Goal: Information Seeking & Learning: Learn about a topic

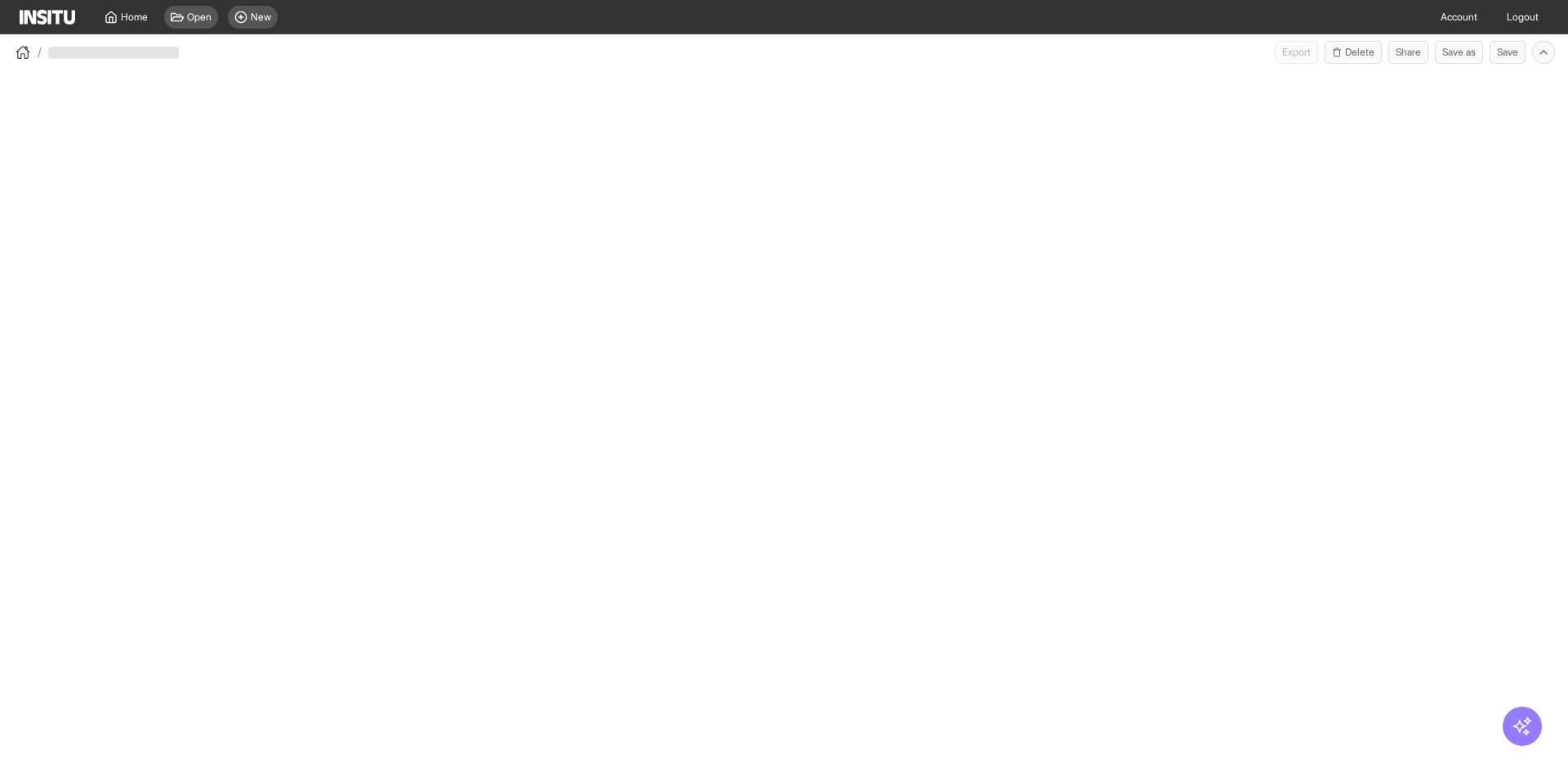
select select "**"
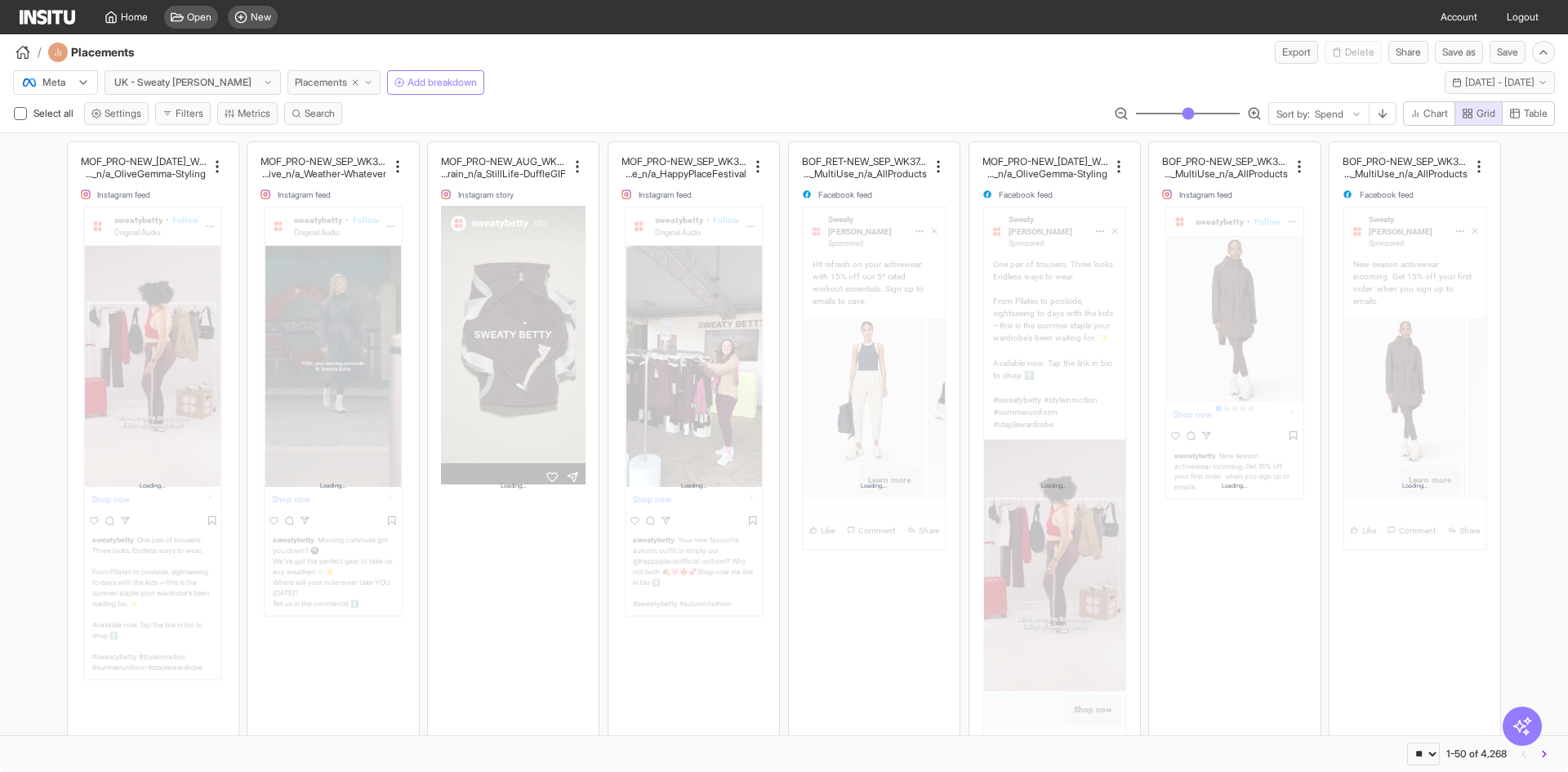
click at [352, 82] on line "button" at bounding box center [355, 83] width 5 height 5
click at [400, 85] on div "Meta UK - Sweaty Betty Placements Add breakdown Mon 25 Aug - Mon 8 Sep, 2025 25…" at bounding box center [784, 79] width 1568 height 31
select select "**"
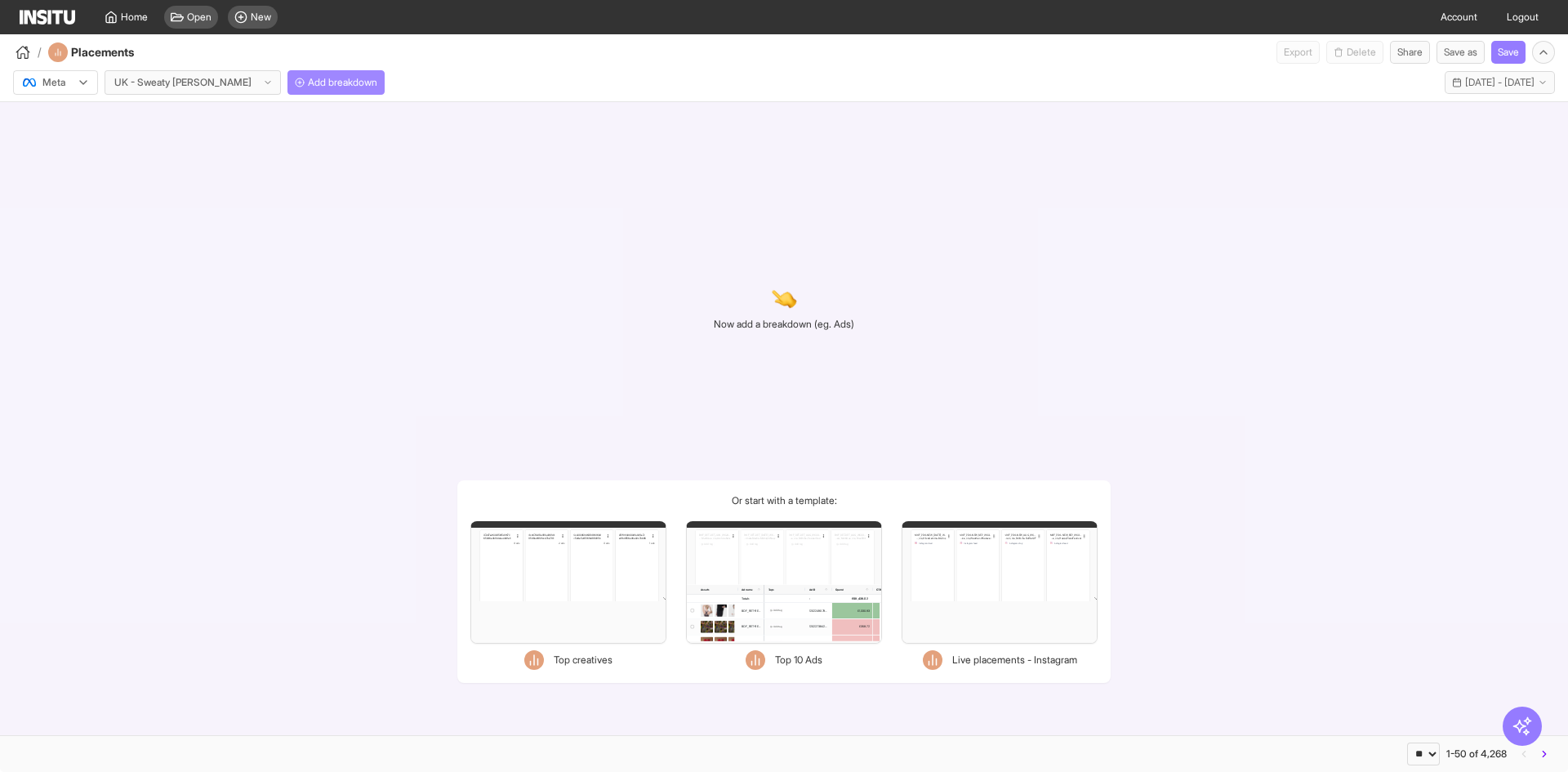
click at [308, 85] on span "Add breakdown" at bounding box center [342, 82] width 69 height 13
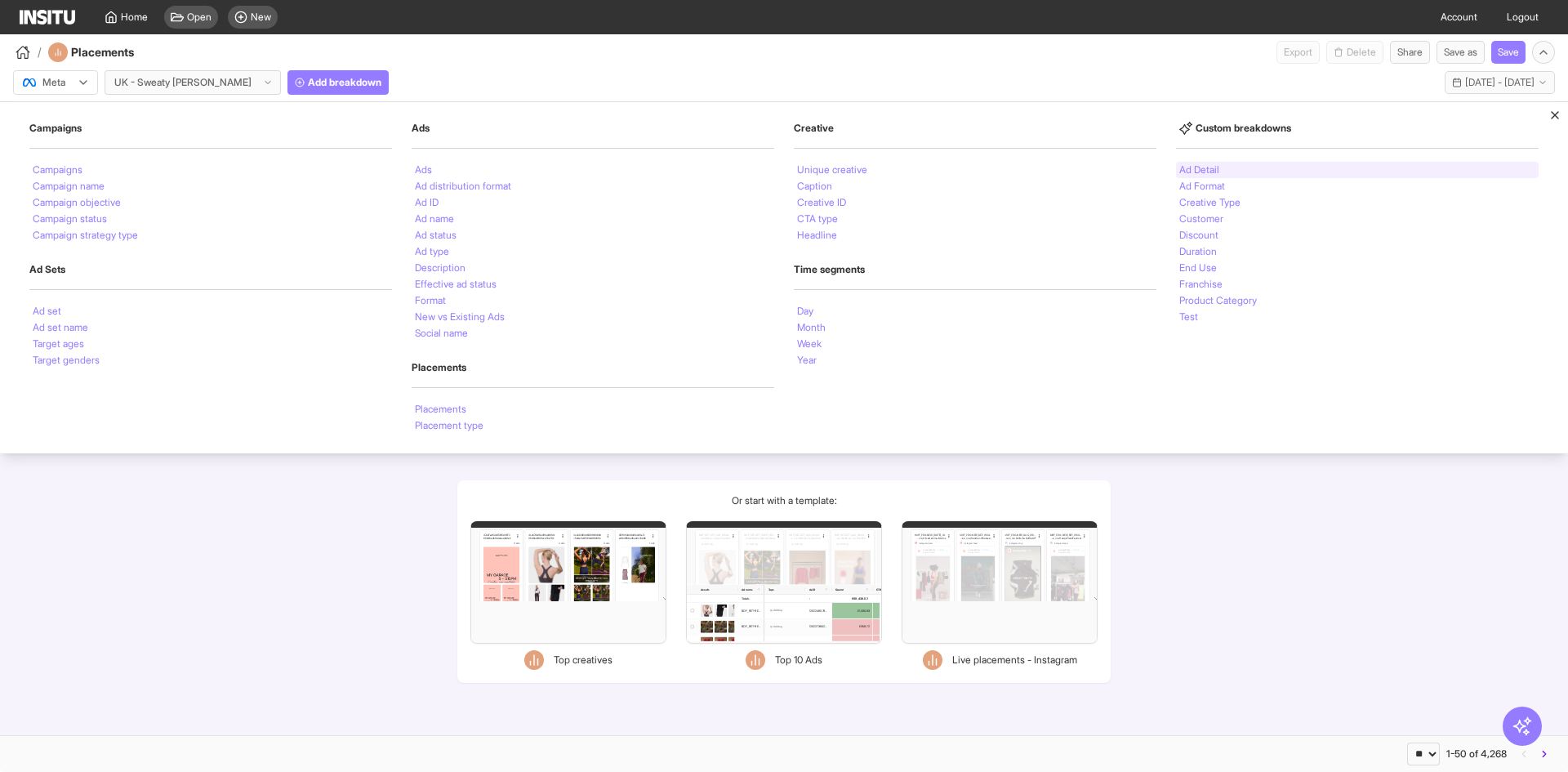
click at [1203, 173] on li "Ad Detail" at bounding box center [1199, 170] width 40 height 10
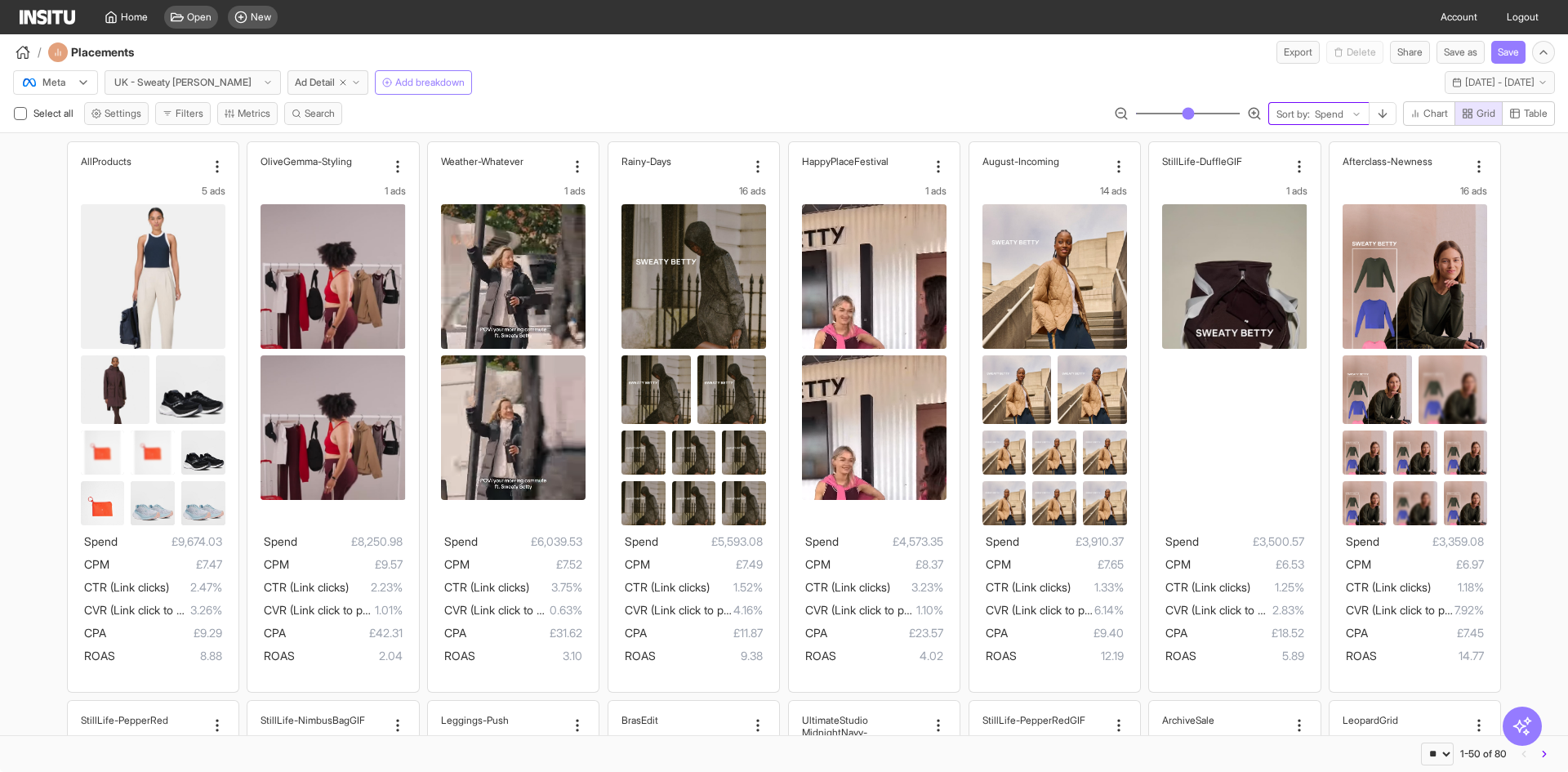
click at [1340, 117] on div at bounding box center [1330, 114] width 32 height 16
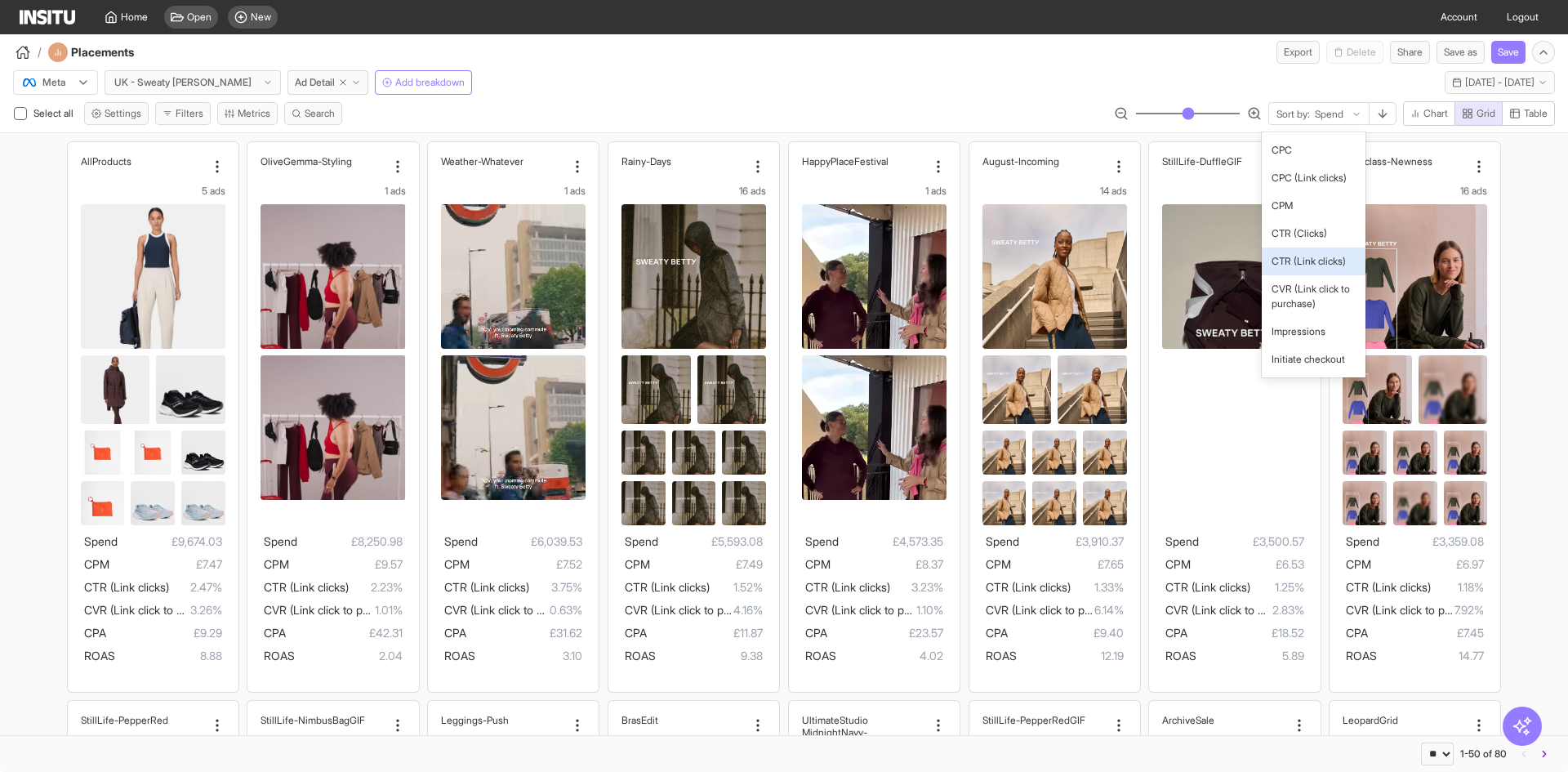
scroll to position [654, 0]
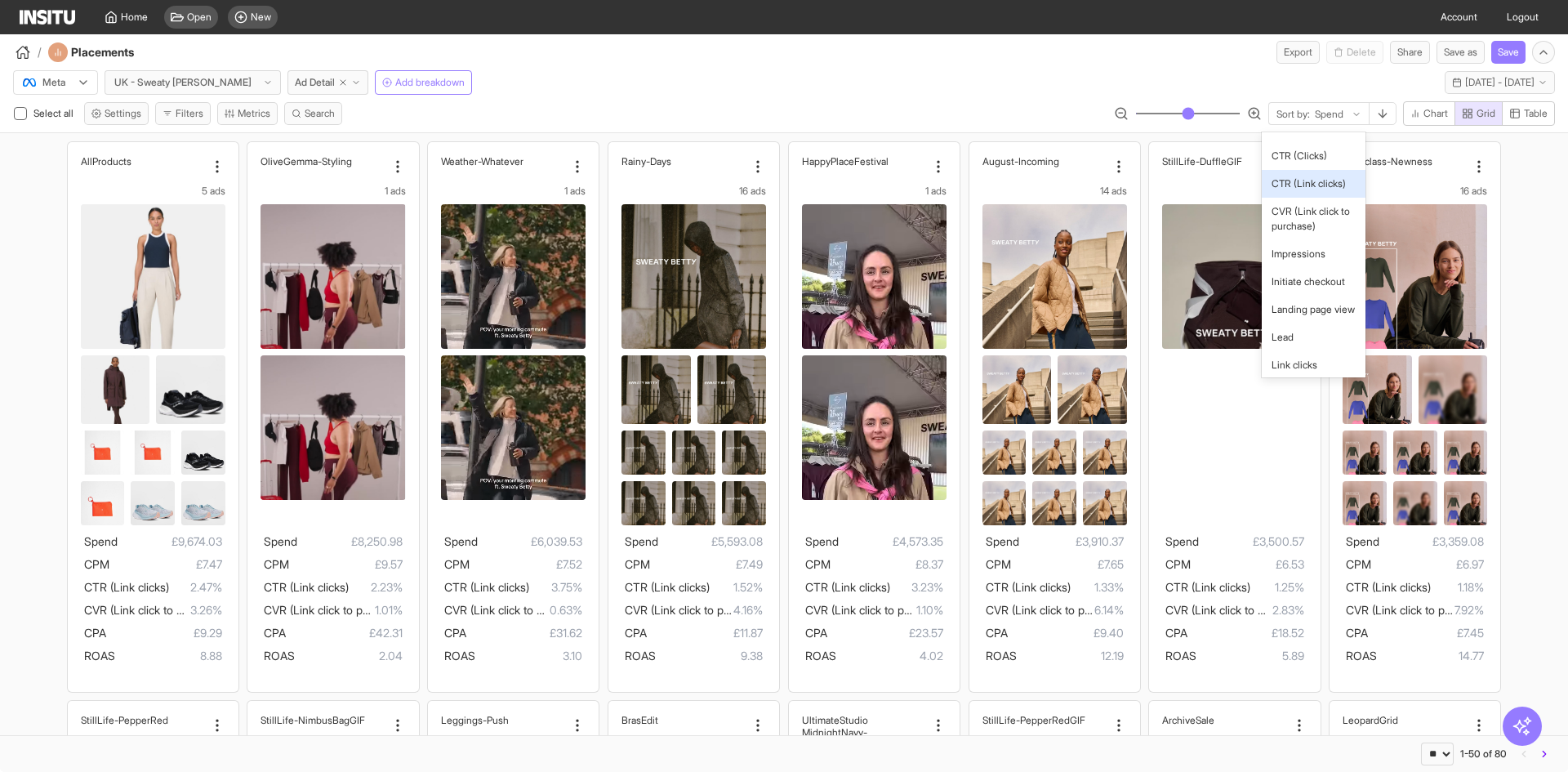
click at [1306, 191] on span "CTR (Link clicks)" at bounding box center [1309, 183] width 74 height 14
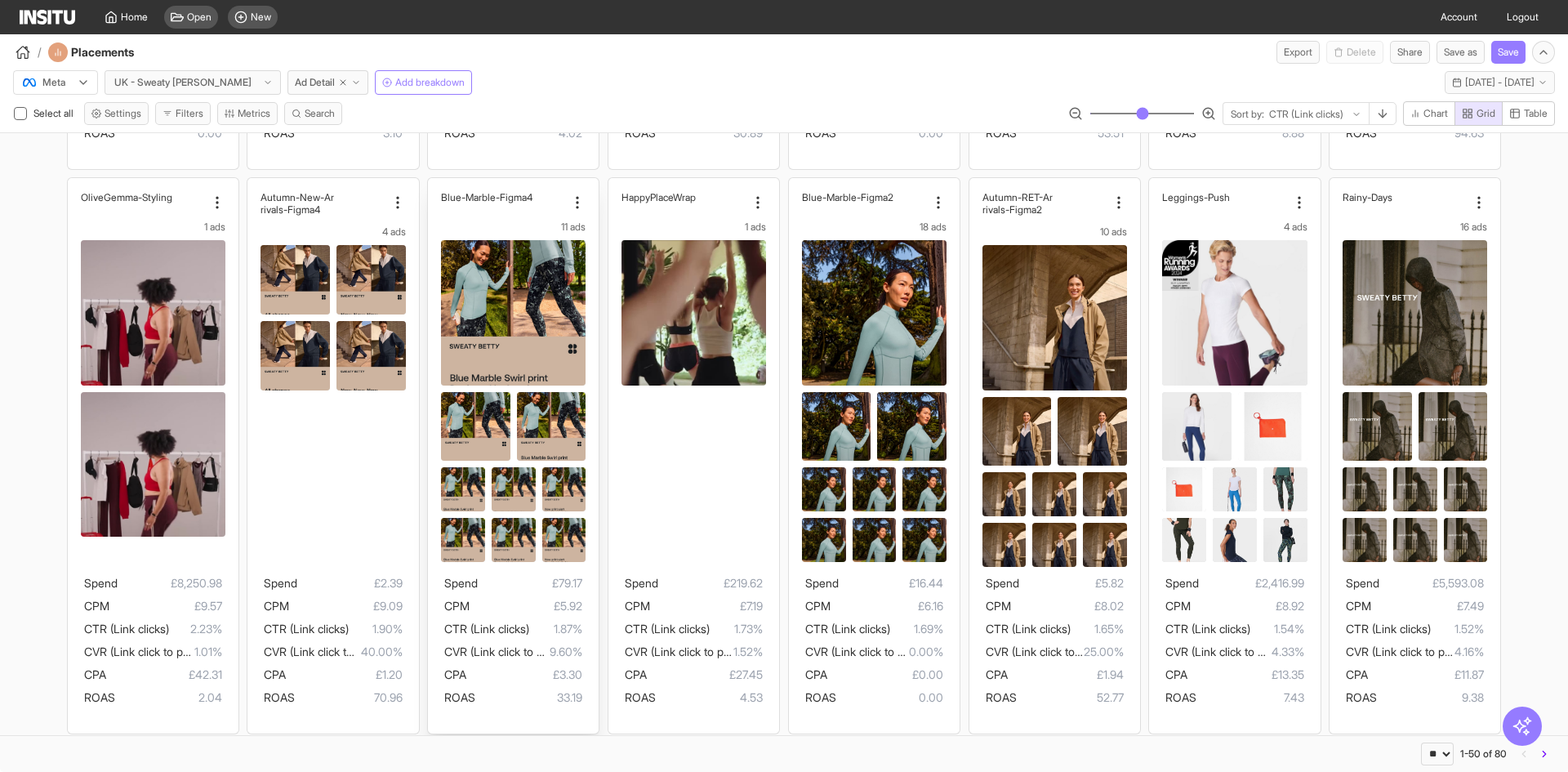
scroll to position [532, 0]
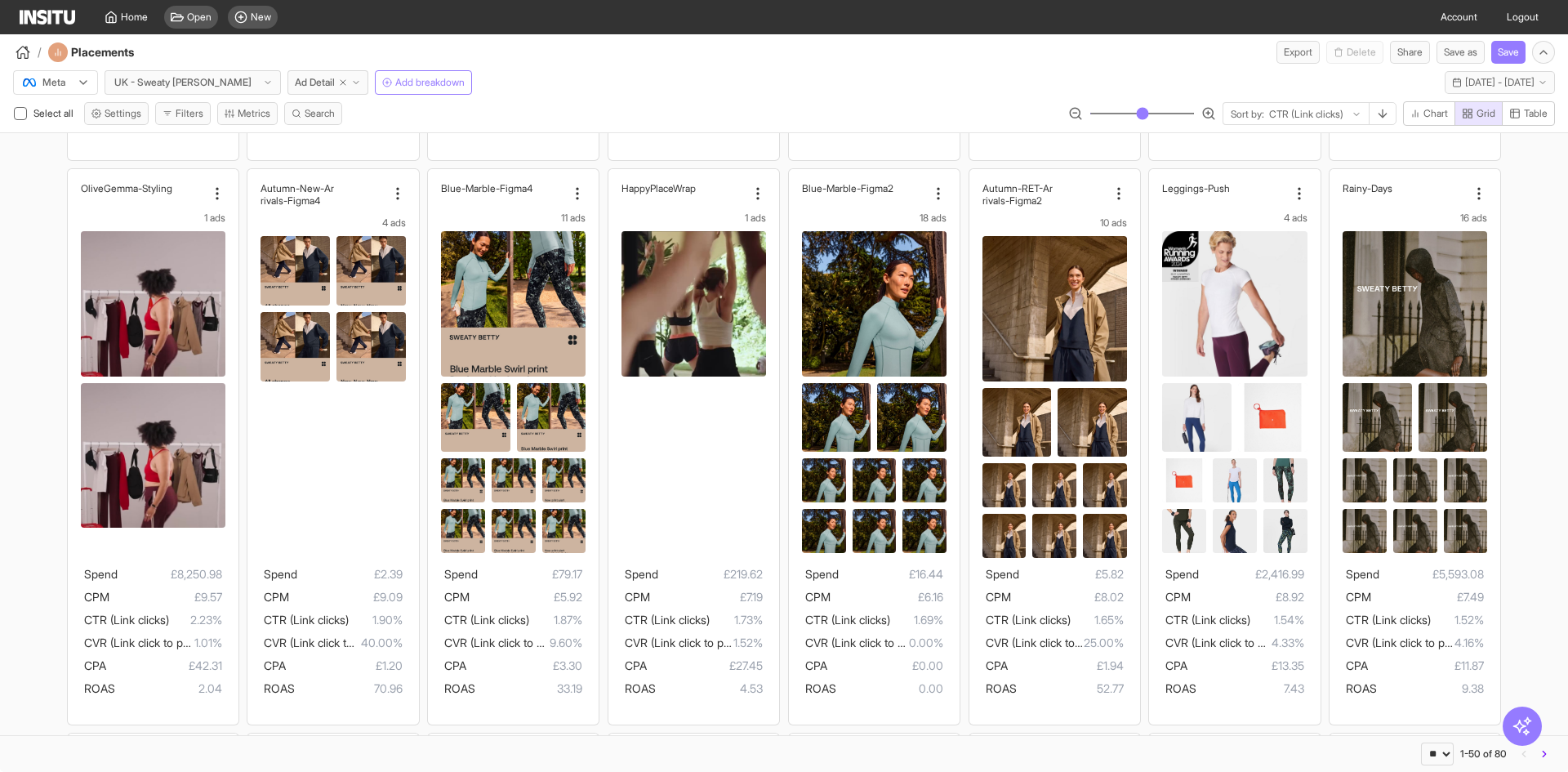
click at [73, 82] on div "Meta" at bounding box center [47, 82] width 52 height 16
click at [135, 79] on div at bounding box center [183, 82] width 140 height 16
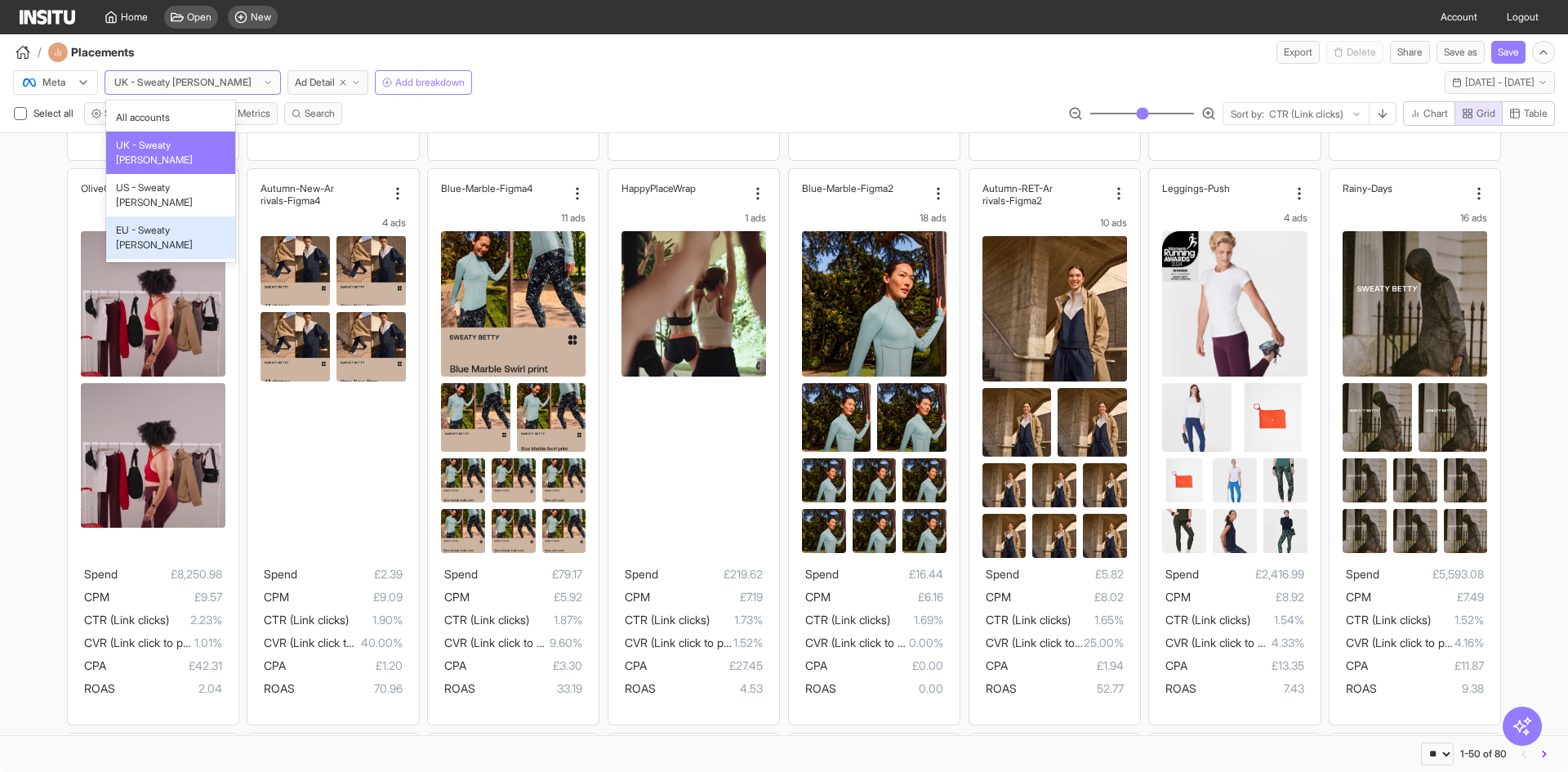
click at [158, 216] on div "EU - Sweaty Betty" at bounding box center [171, 238] width 129 height 42
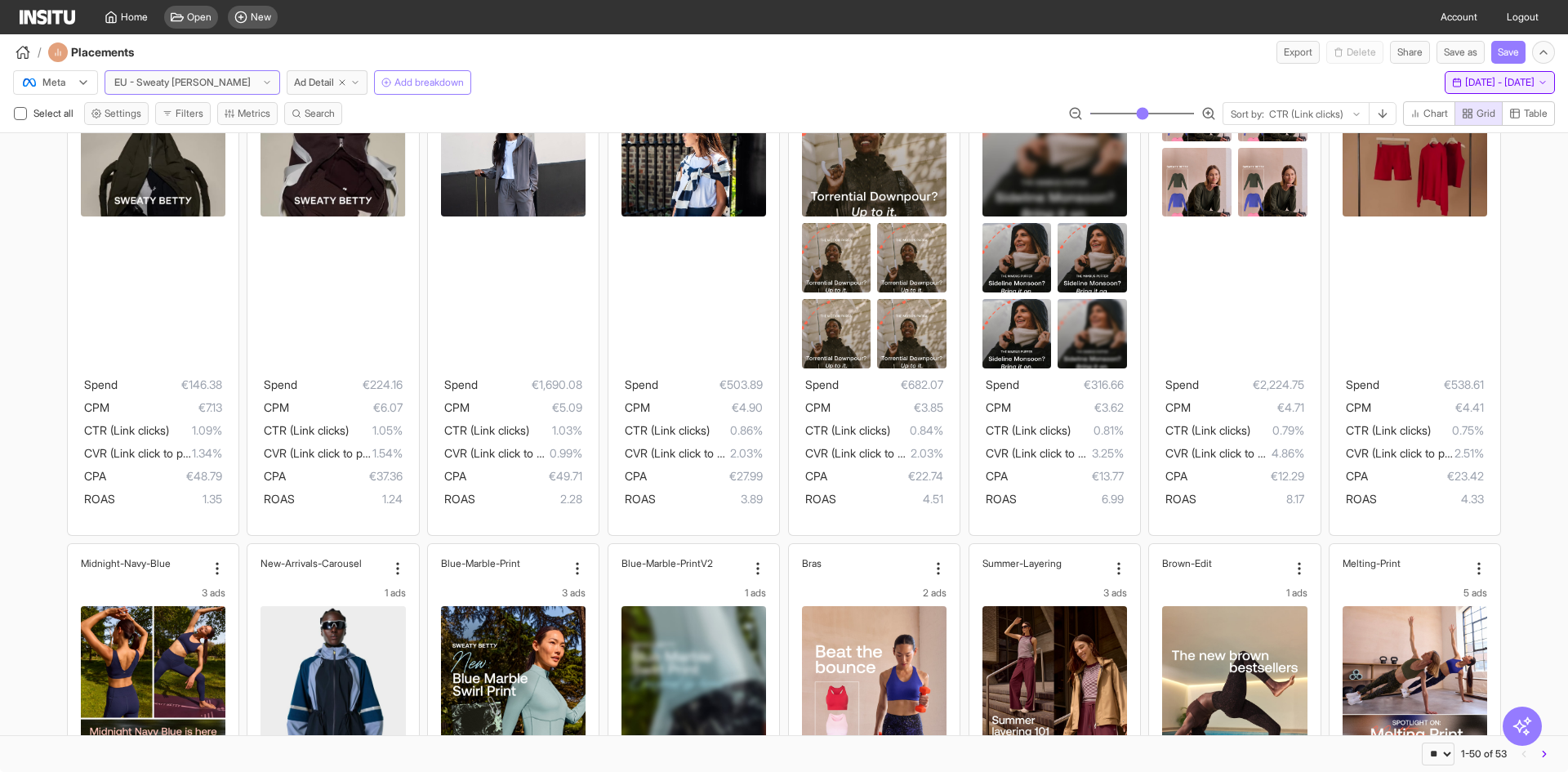
click at [1466, 85] on span "[DATE] - [DATE]" at bounding box center [1500, 82] width 69 height 13
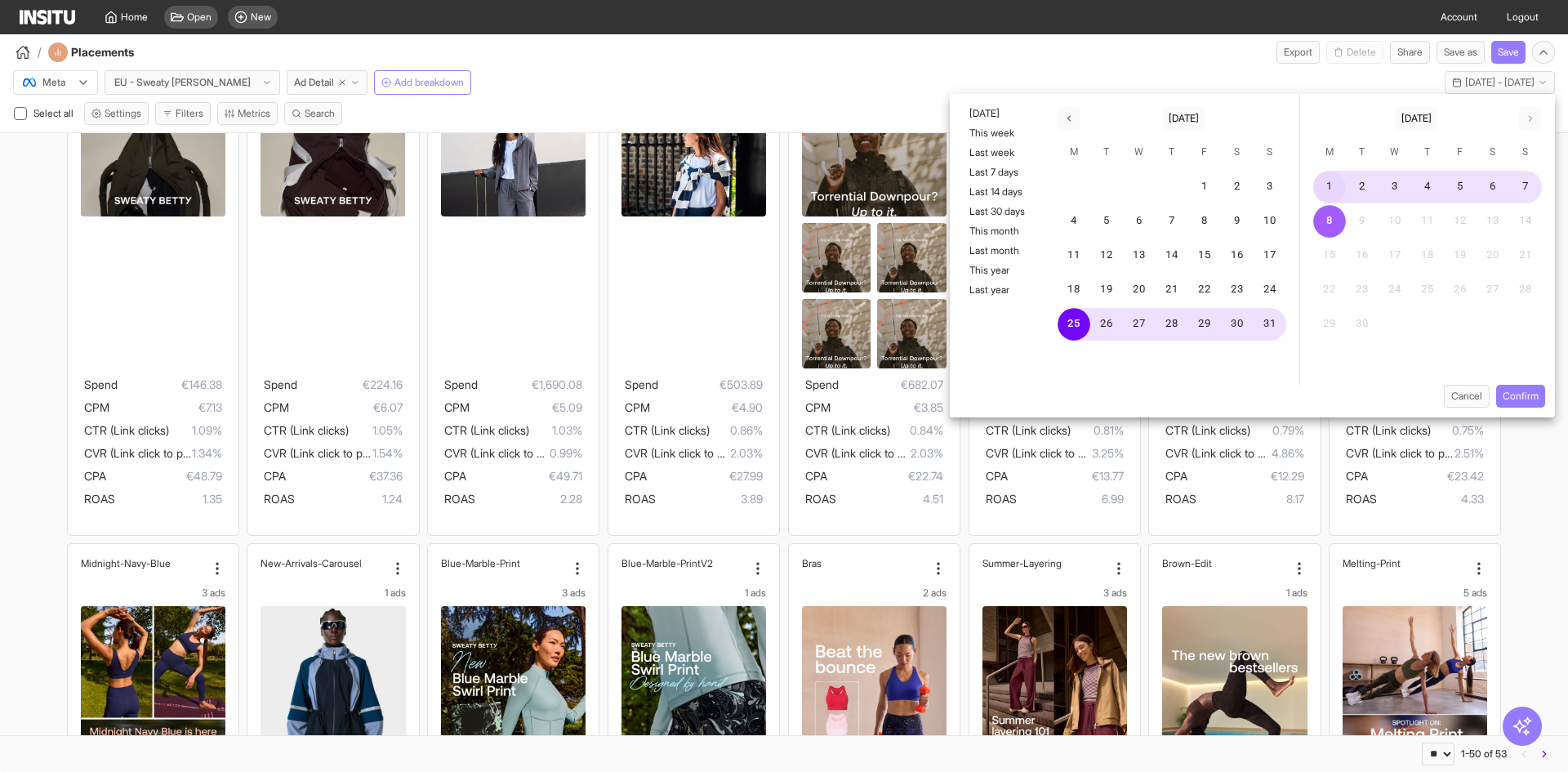
click at [1337, 190] on button "1" at bounding box center [1330, 187] width 33 height 33
click at [1326, 217] on div "8" at bounding box center [1330, 222] width 33 height 33
click at [1498, 397] on button "Confirm" at bounding box center [1521, 396] width 49 height 23
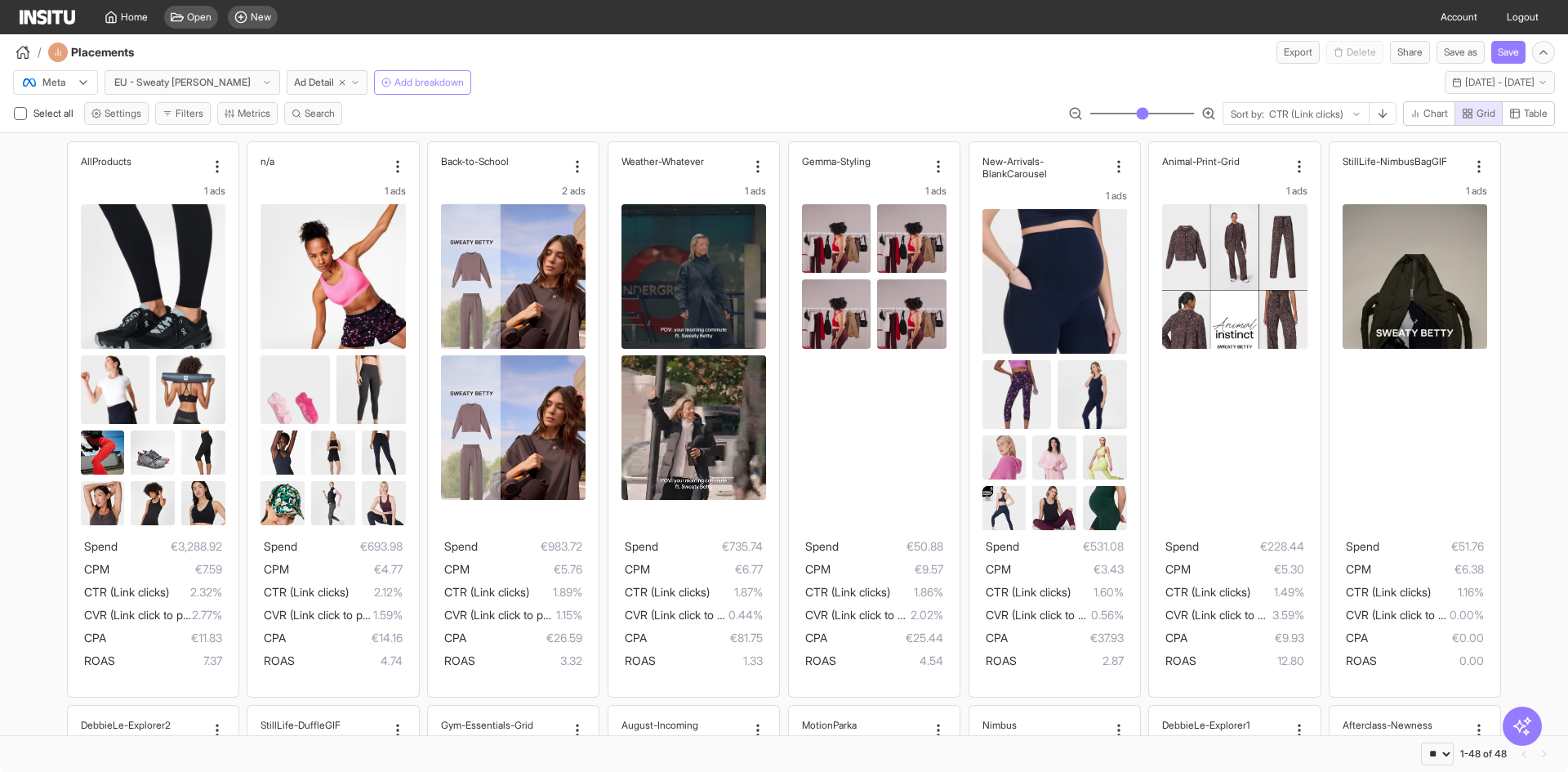
click at [395, 85] on span "Add breakdown" at bounding box center [429, 82] width 69 height 13
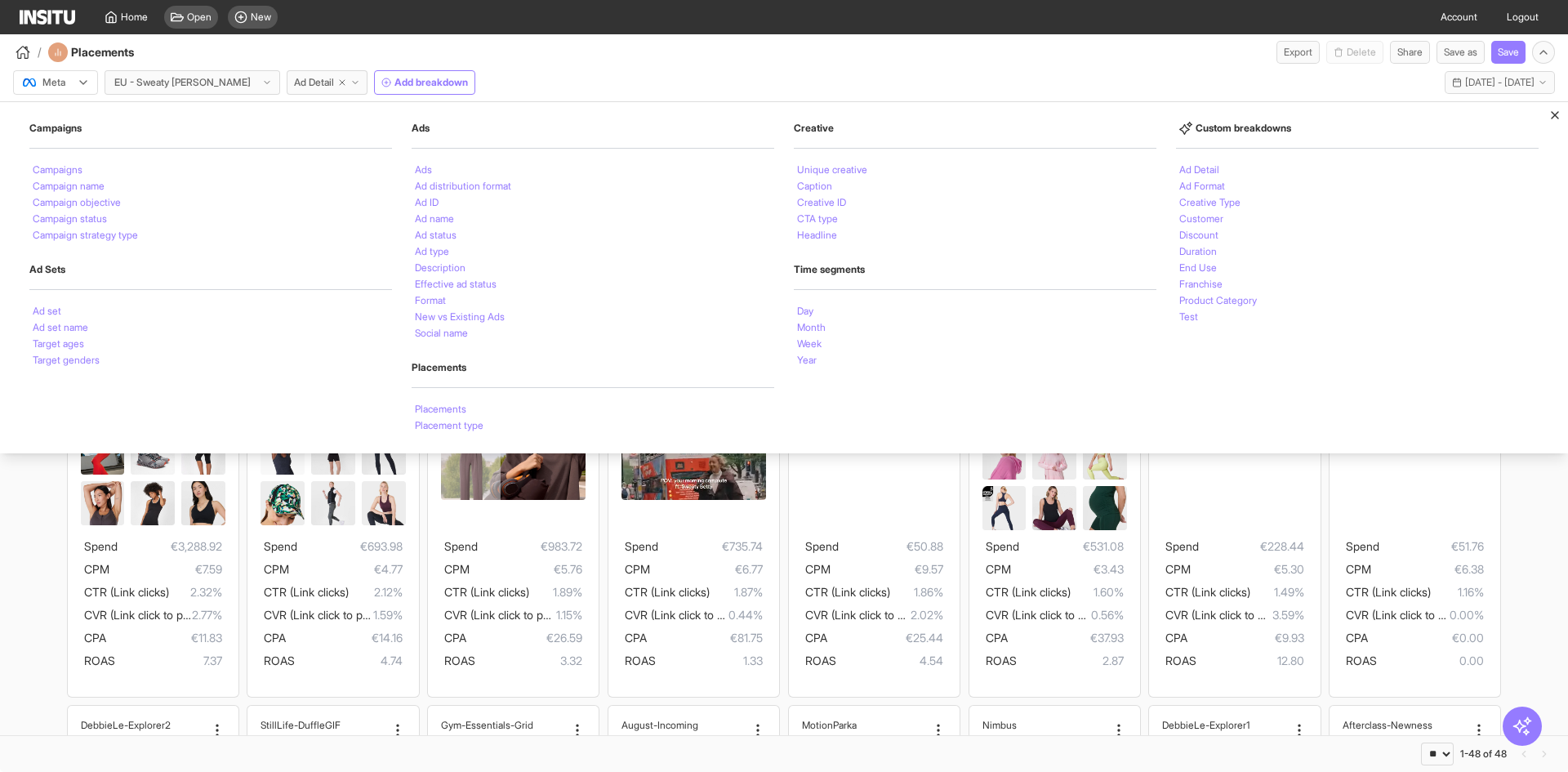
click at [733, 74] on div "Meta EU - Sweaty Betty Ad Detail Add breakdown Campaigns Campaigns Campaign nam…" at bounding box center [784, 79] width 1568 height 31
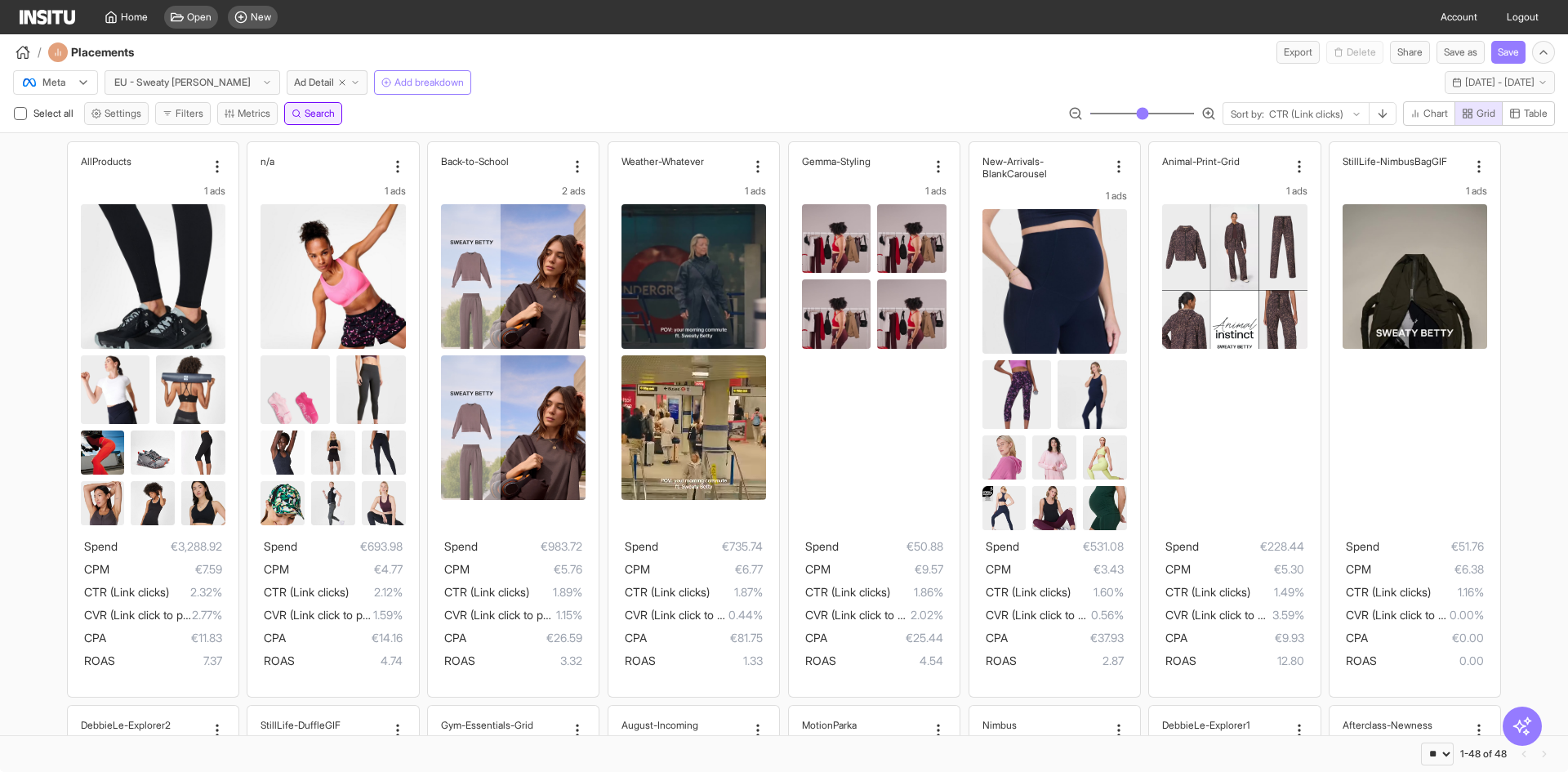
click at [328, 118] on span "Search" at bounding box center [320, 113] width 30 height 13
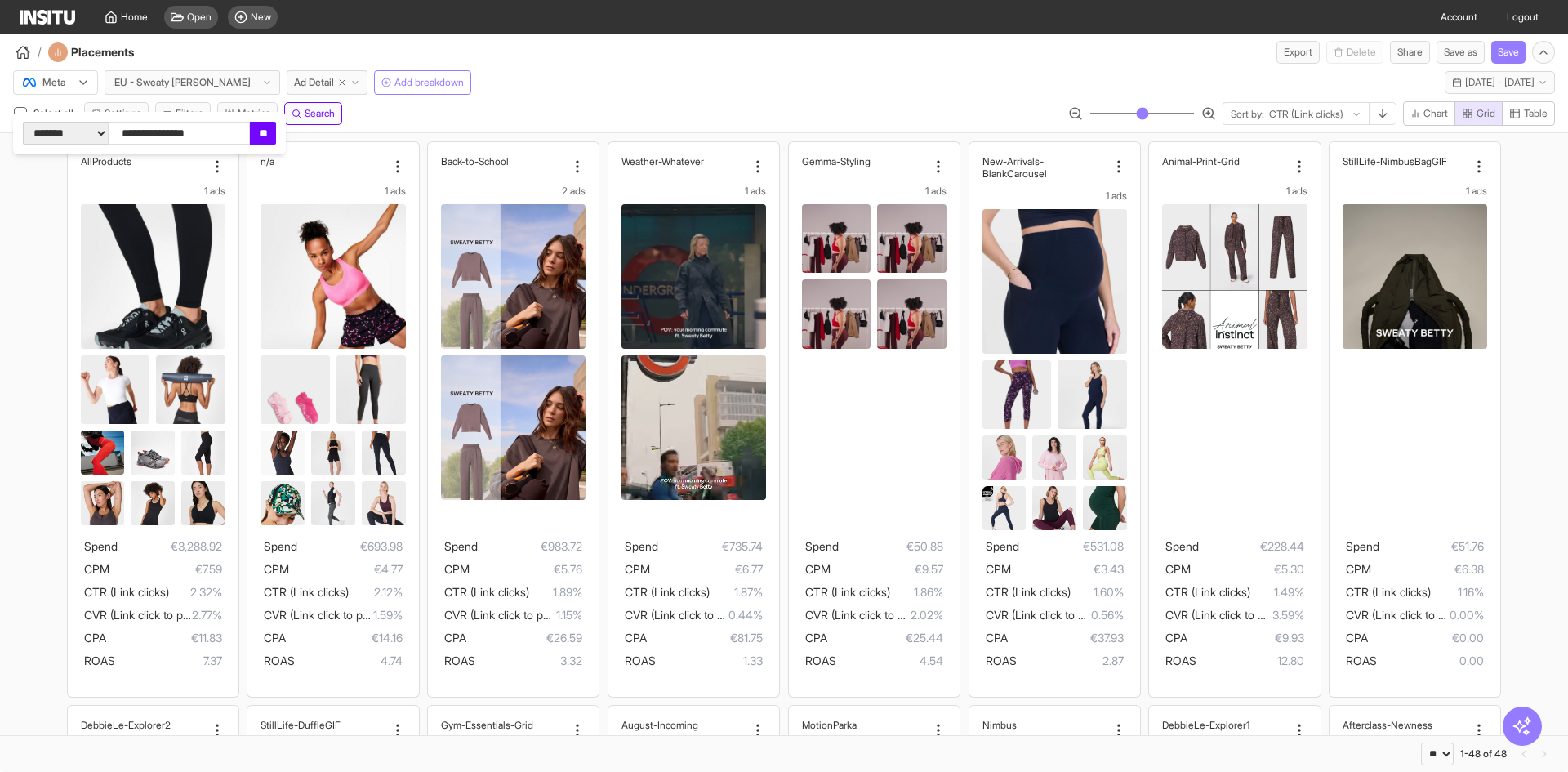
type input "**********"
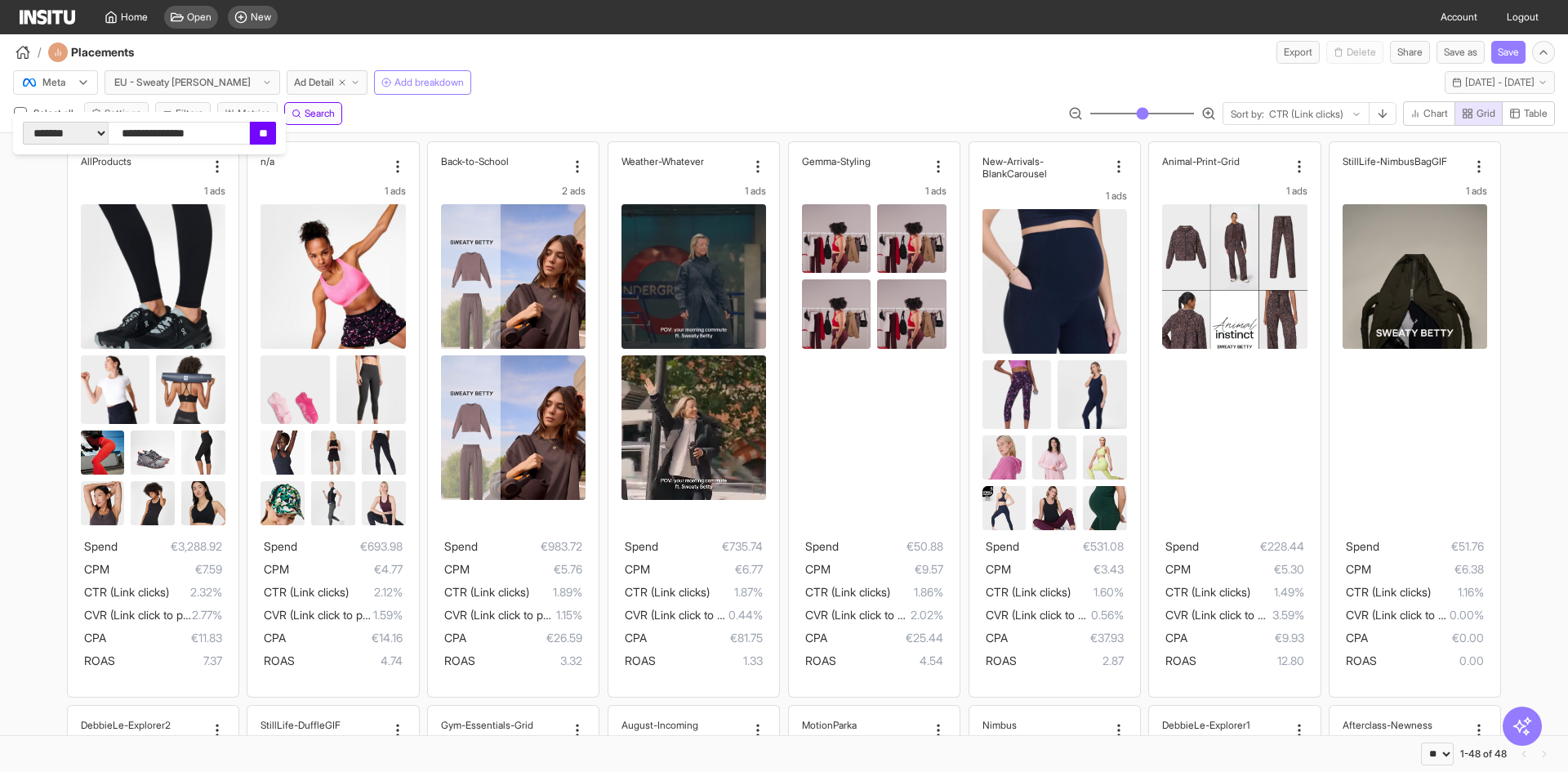
click at [276, 131] on input "**" at bounding box center [263, 133] width 26 height 23
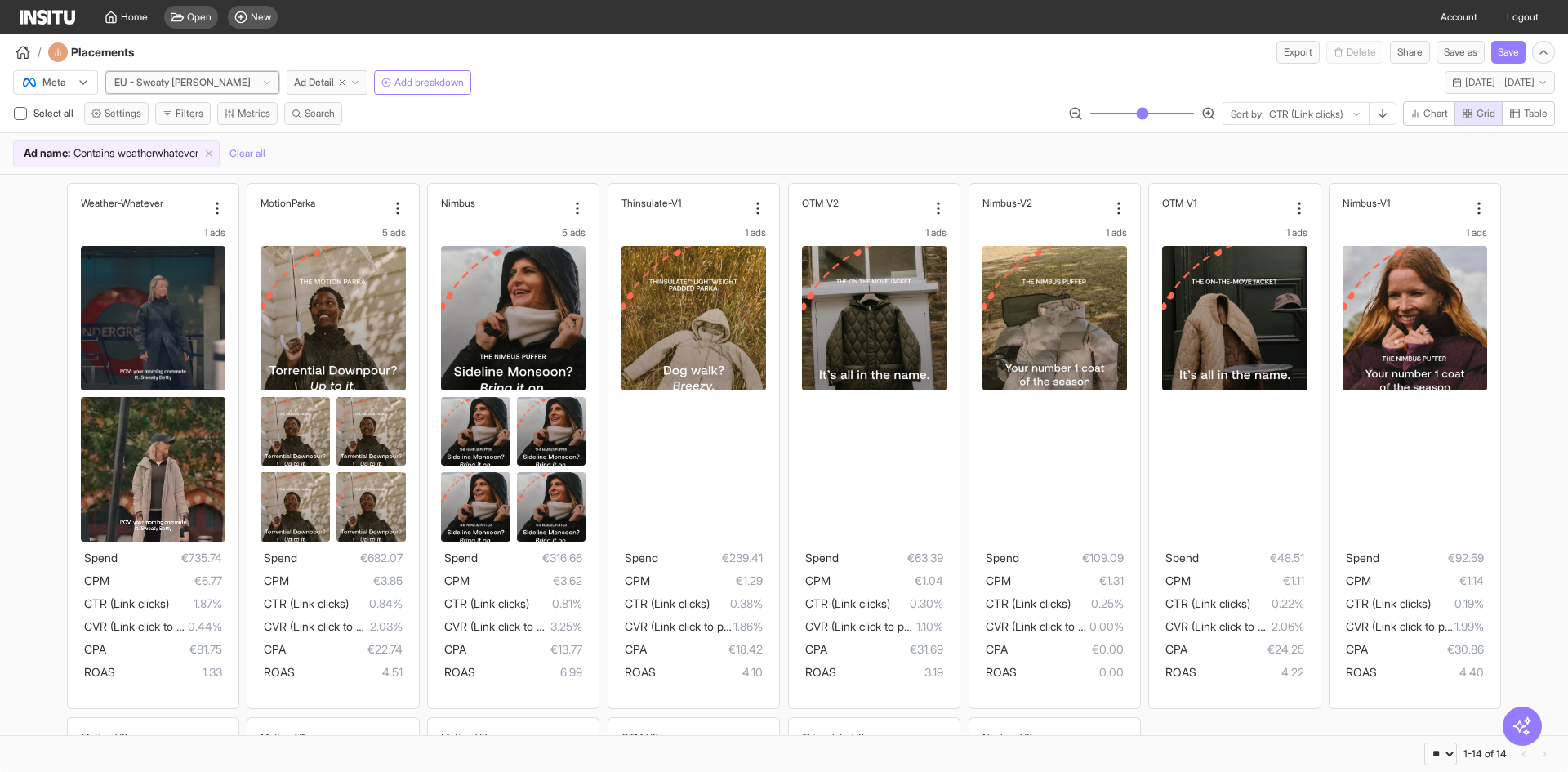
click at [144, 85] on div at bounding box center [182, 82] width 139 height 16
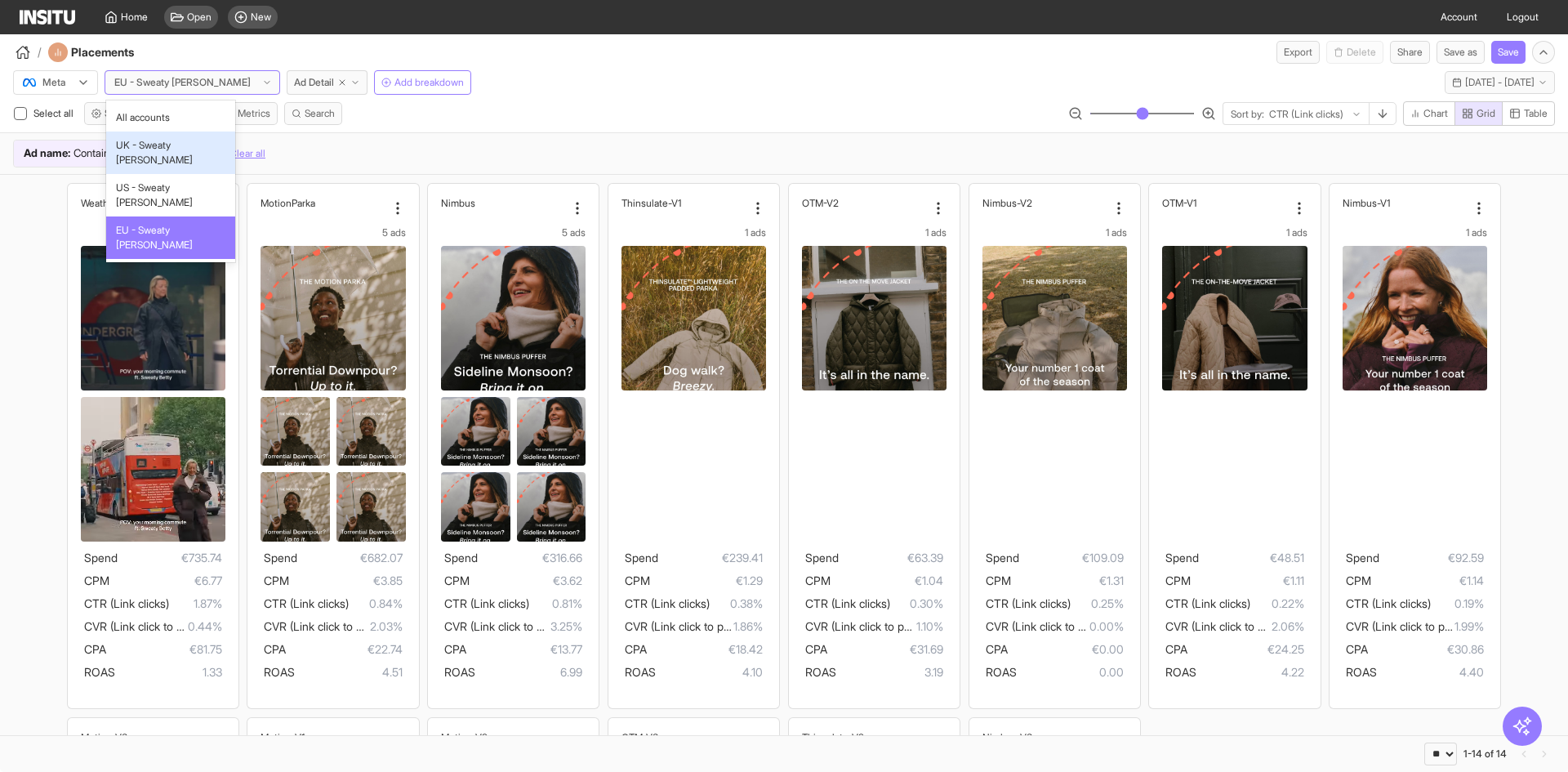
click at [146, 147] on span "UK - Sweaty [PERSON_NAME]" at bounding box center [170, 152] width 109 height 30
